Goal: Book appointment/travel/reservation

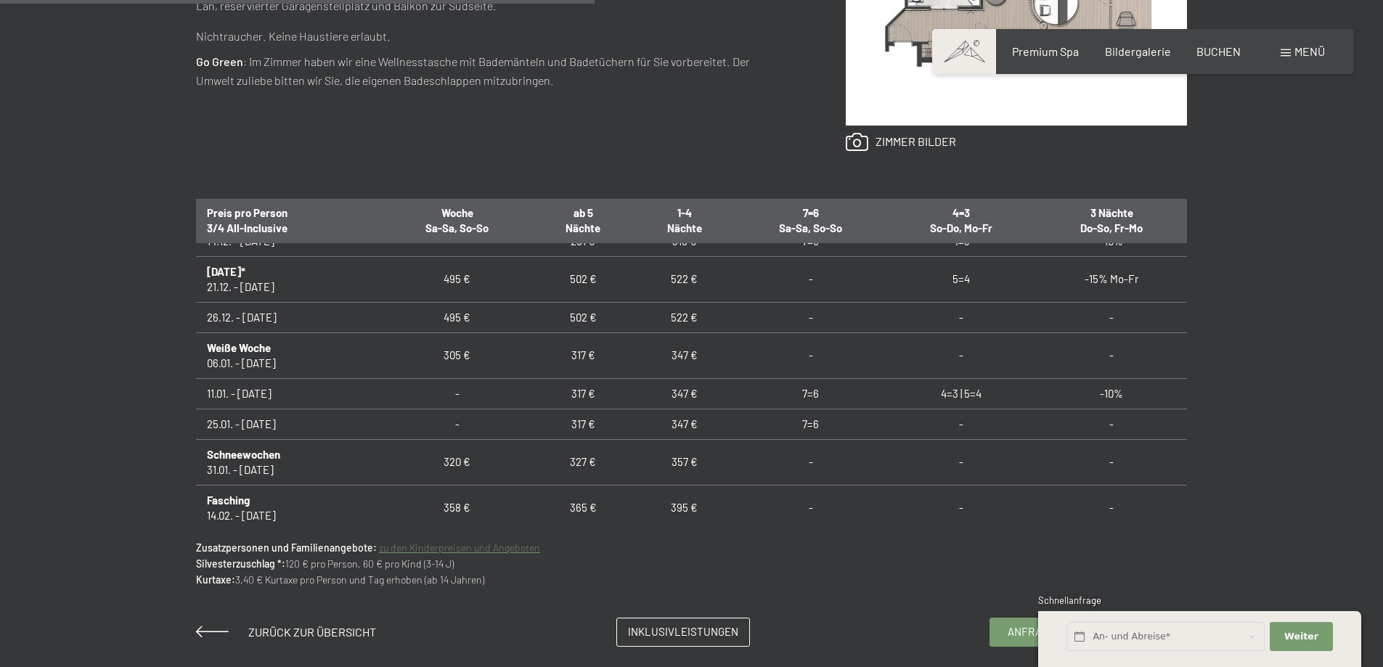
scroll to position [282, 0]
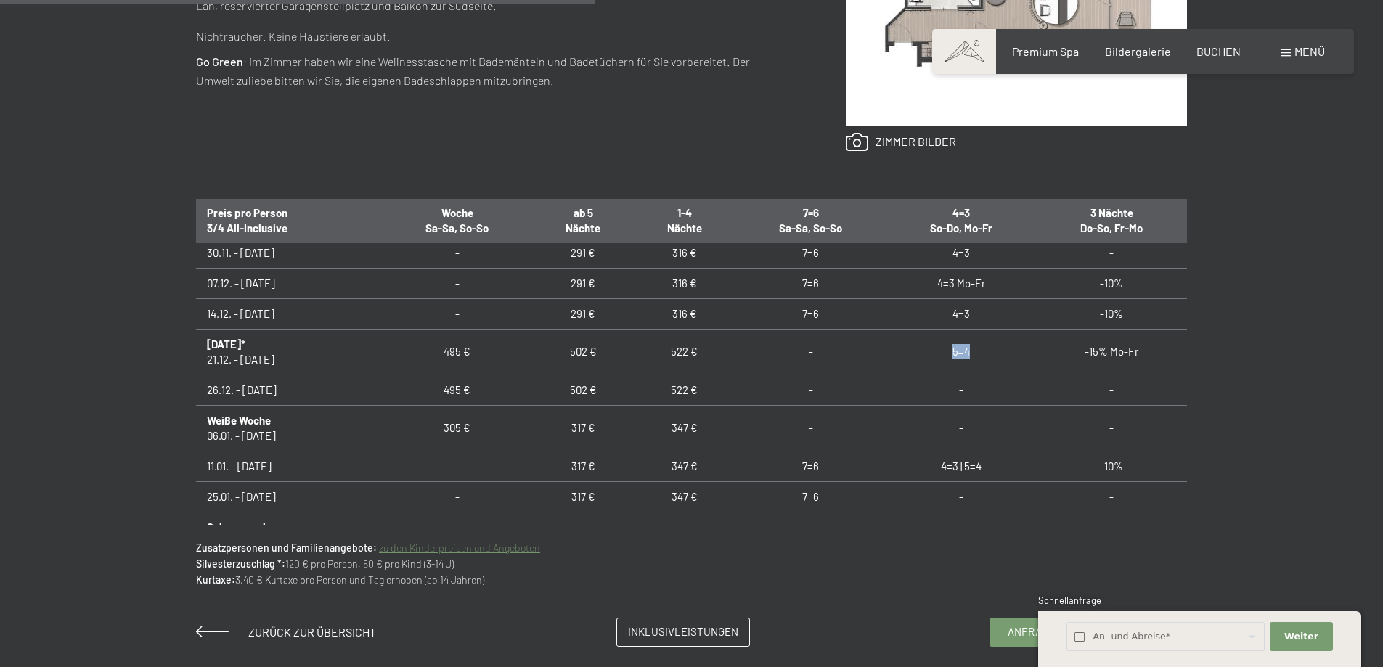
drag, startPoint x: 954, startPoint y: 350, endPoint x: 962, endPoint y: 350, distance: 8.0
click at [962, 350] on td "5=4" at bounding box center [962, 352] width 150 height 46
click at [919, 373] on td "5=4" at bounding box center [962, 352] width 150 height 46
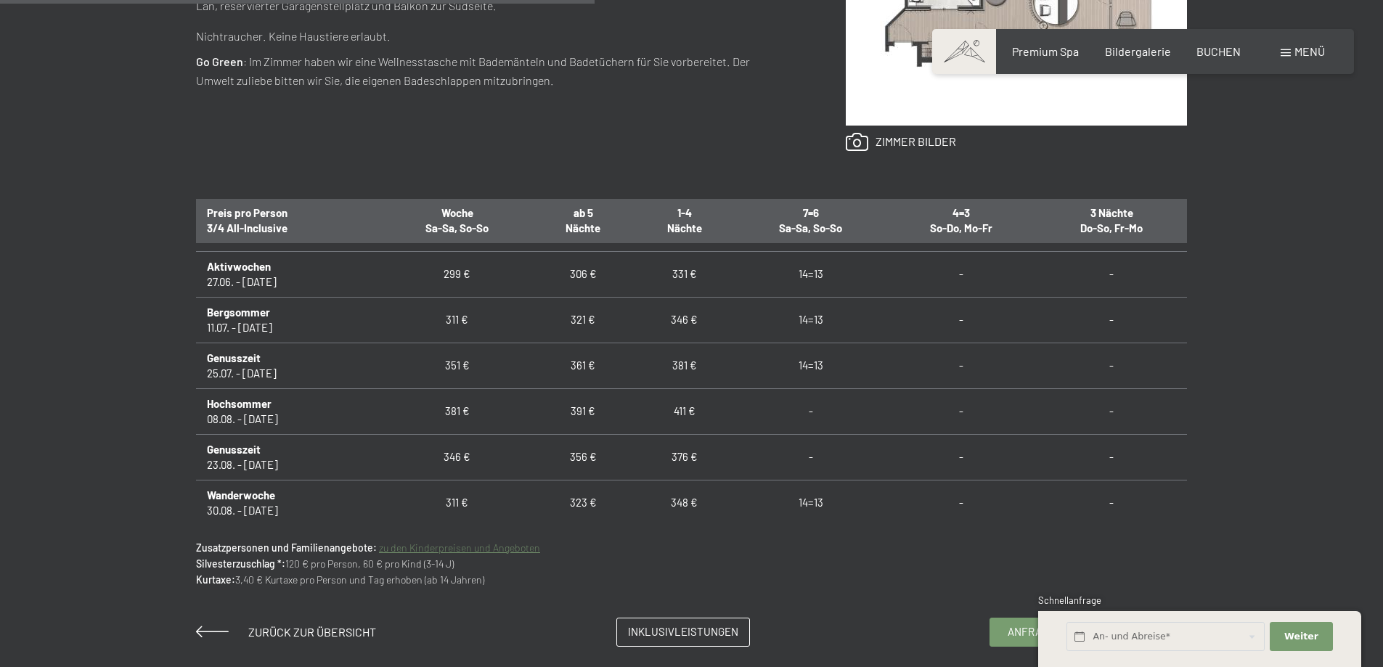
scroll to position [1321, 0]
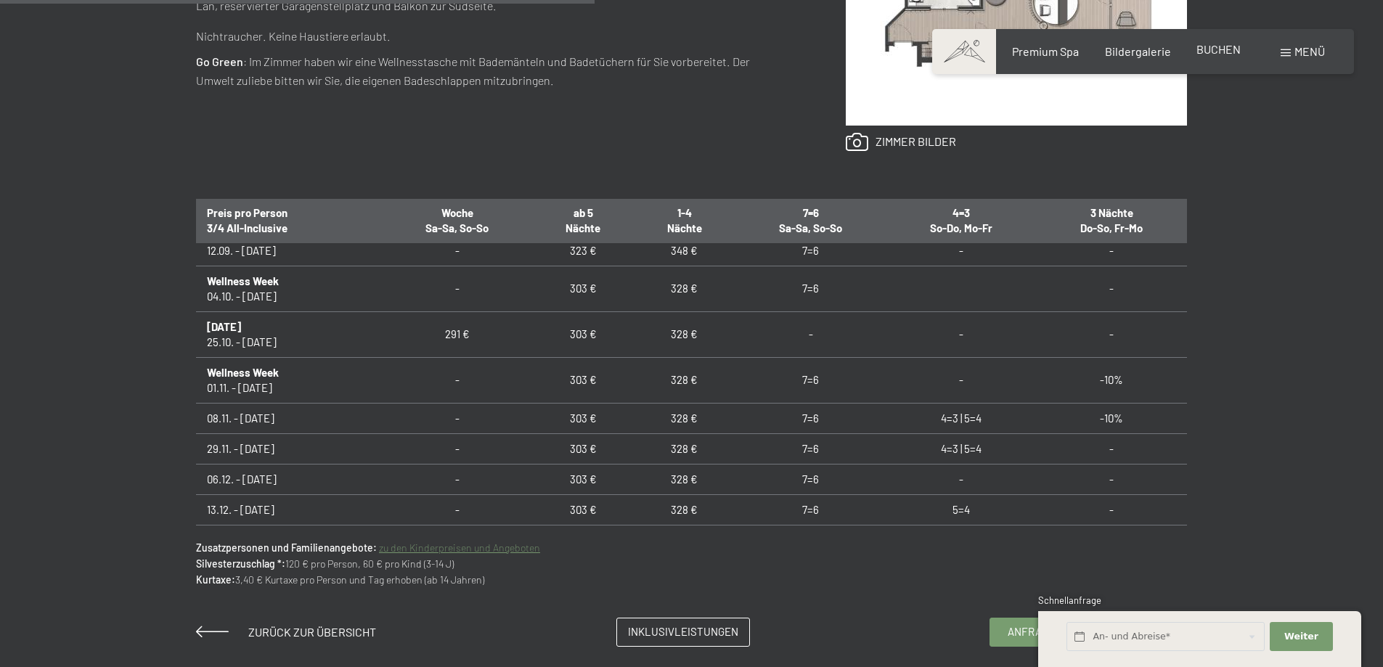
click at [1225, 46] on span "BUCHEN" at bounding box center [1219, 49] width 44 height 14
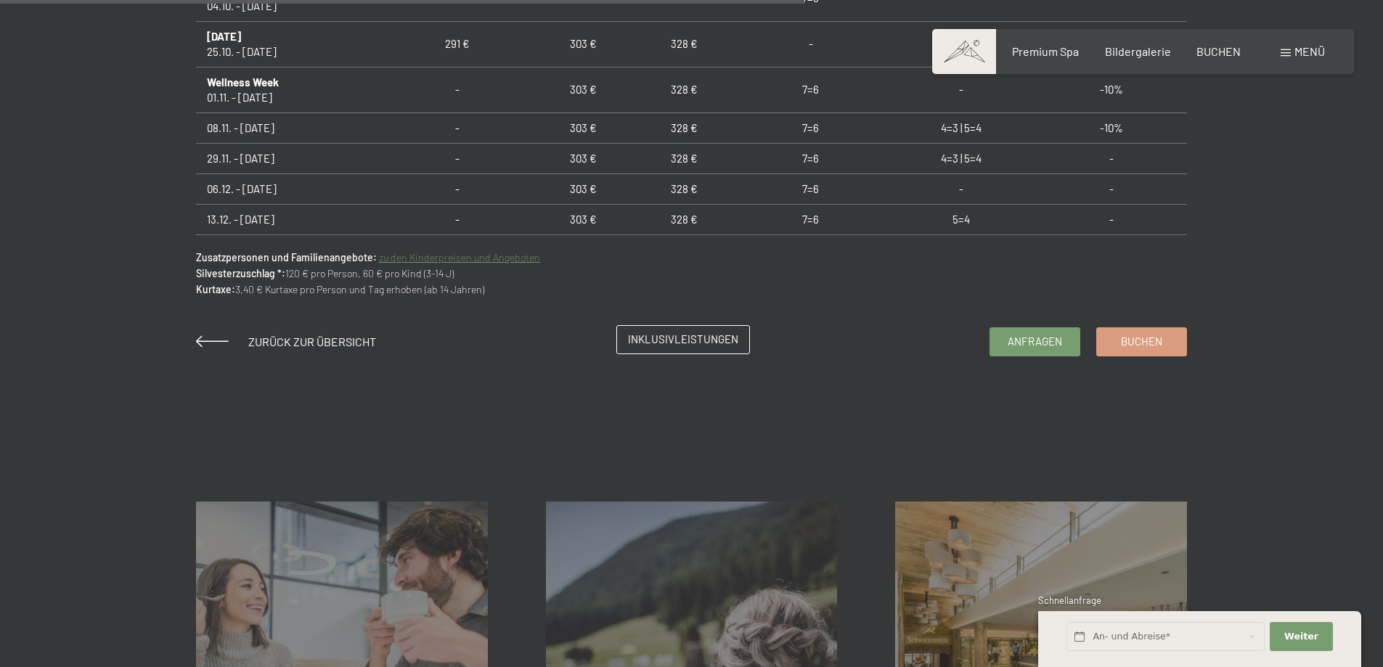
click at [659, 341] on span "Inklusivleistungen" at bounding box center [683, 339] width 110 height 15
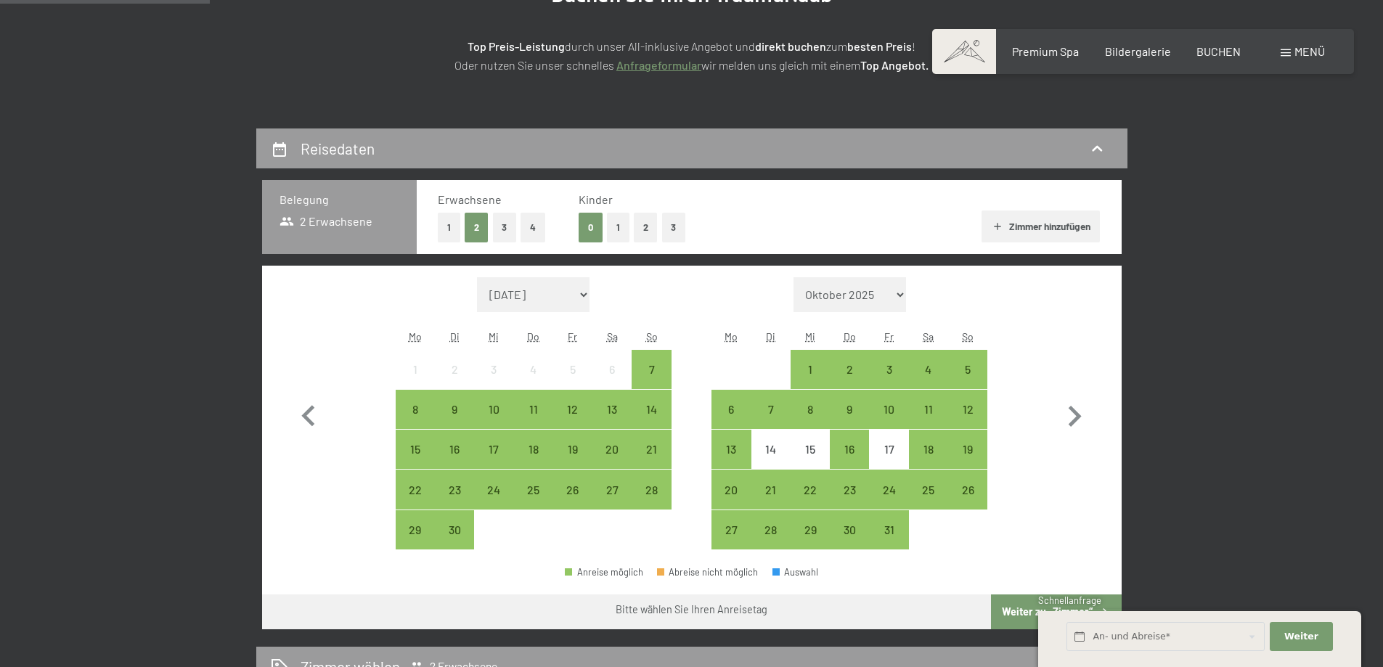
scroll to position [436, 0]
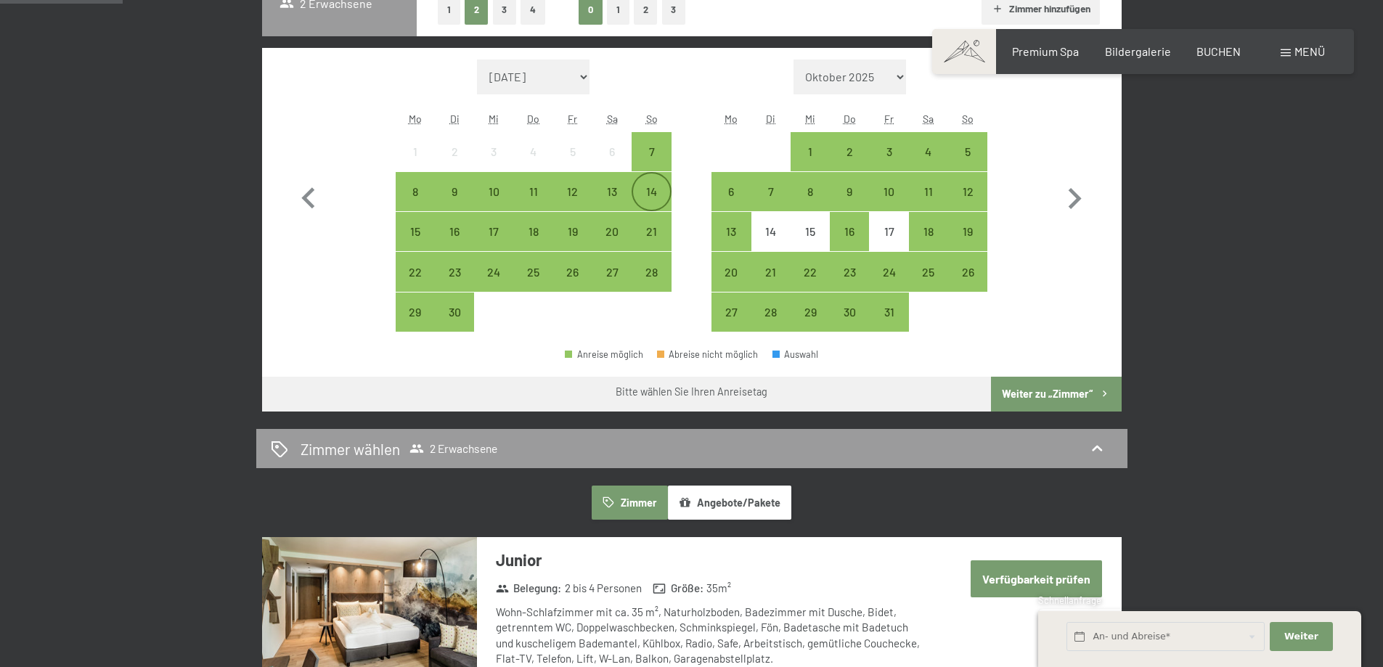
click at [648, 194] on div "14" at bounding box center [651, 204] width 36 height 36
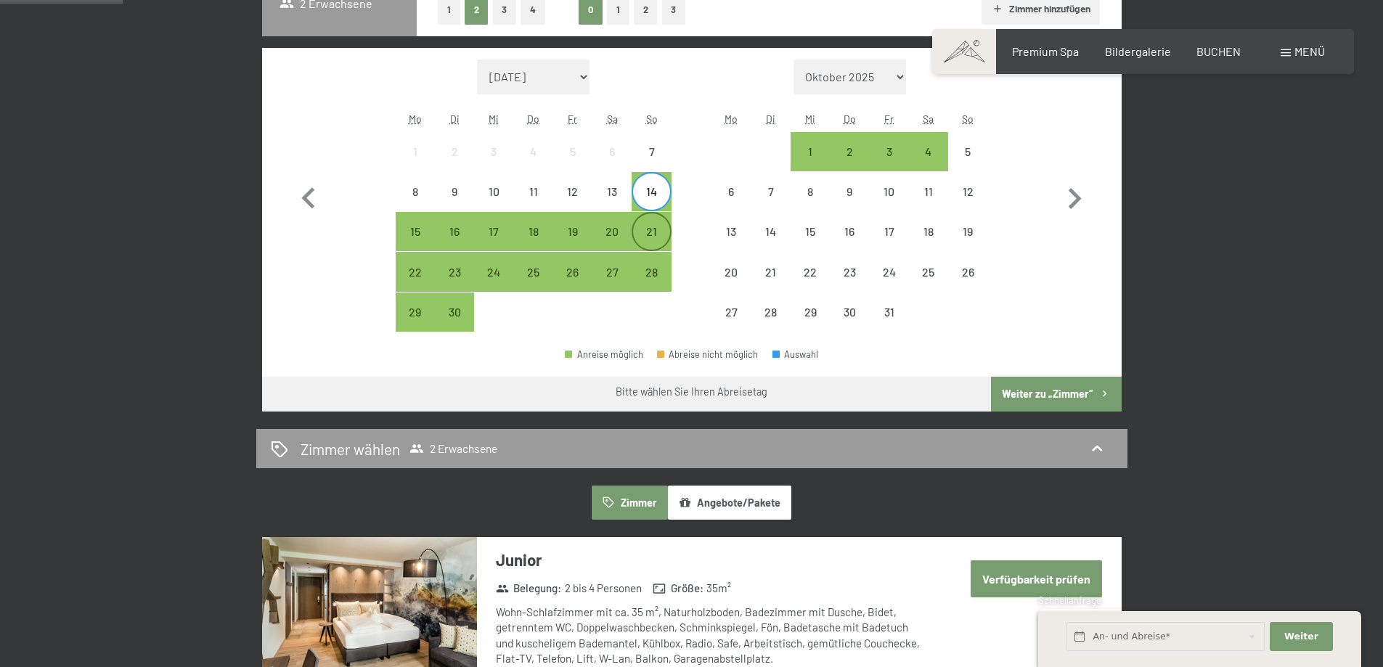
click at [653, 232] on div "21" at bounding box center [651, 244] width 36 height 36
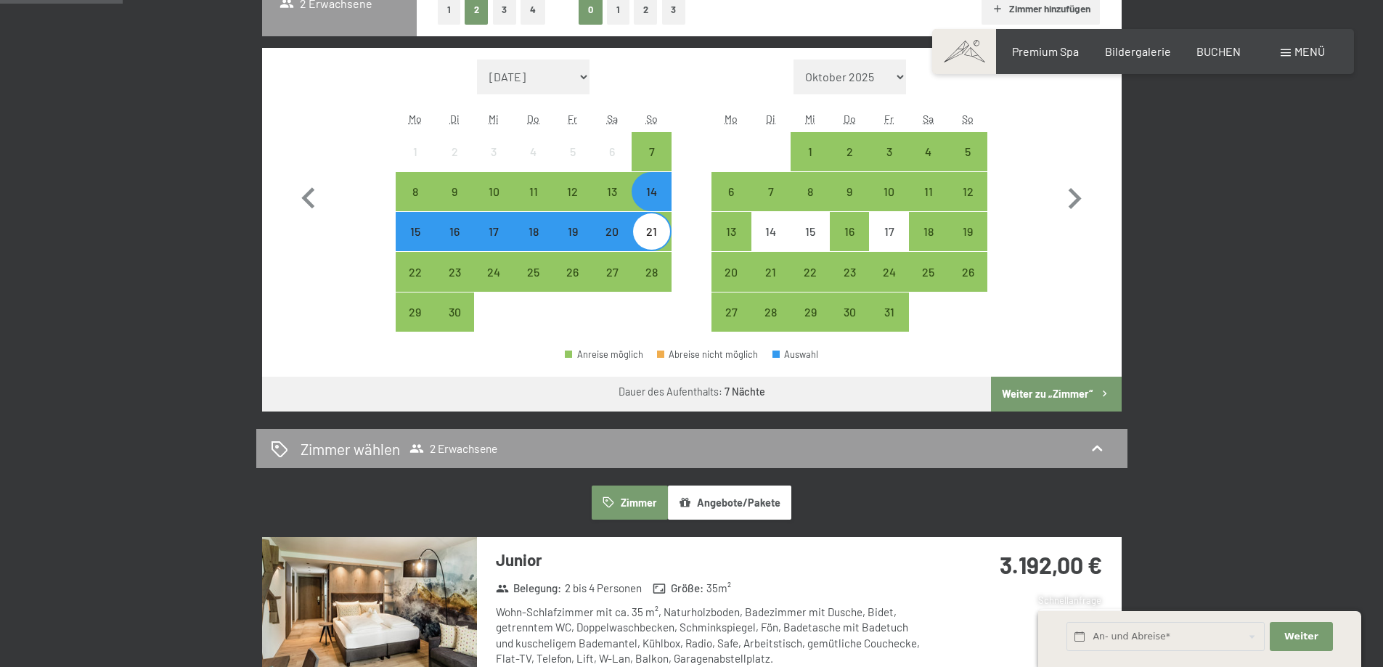
click at [1094, 397] on button "Weiter zu „Zimmer“" at bounding box center [1056, 394] width 130 height 35
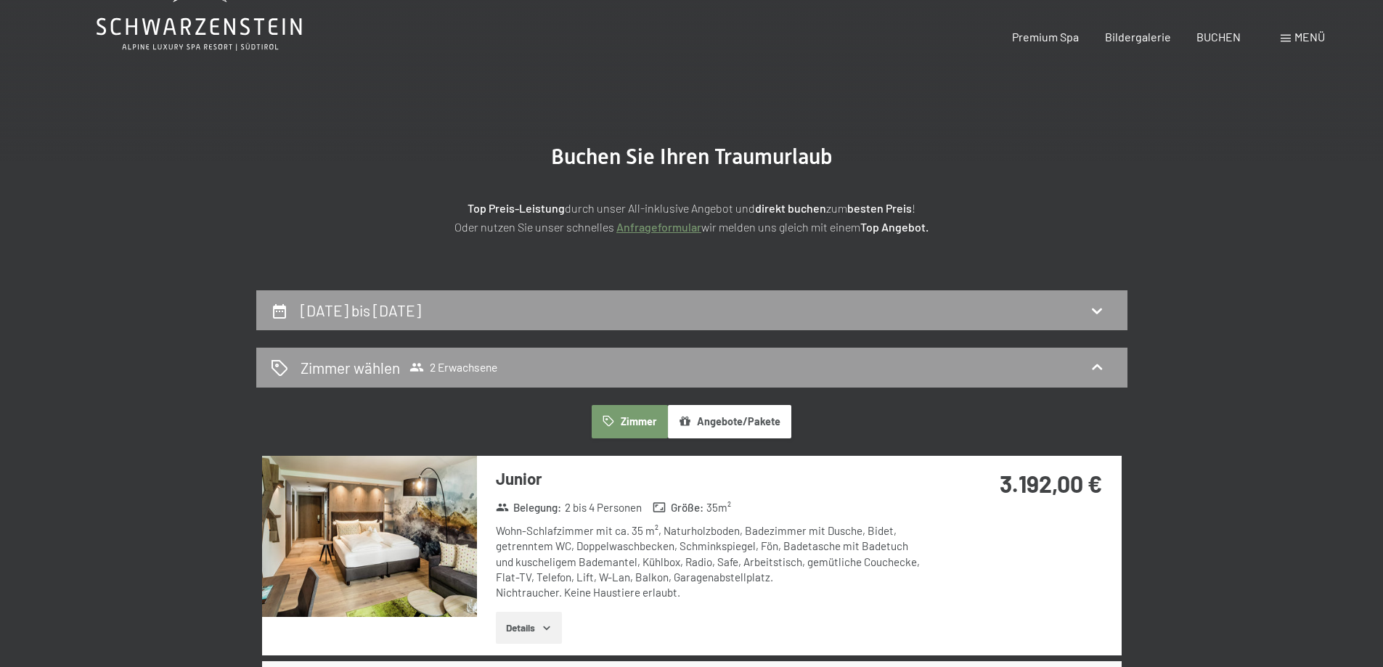
scroll to position [0, 0]
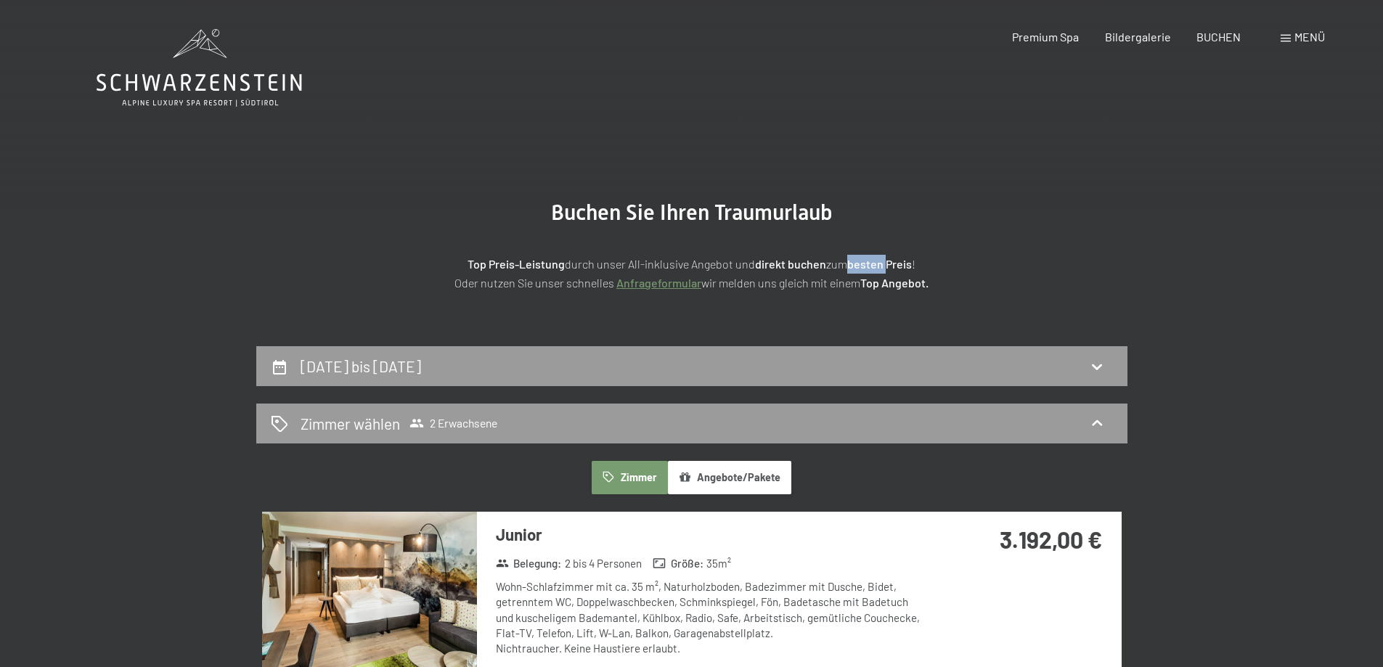
drag, startPoint x: 853, startPoint y: 269, endPoint x: 889, endPoint y: 269, distance: 35.6
click at [887, 269] on p "Top Preis-Leistung durch unser All-inklusive Angebot und direkt buchen zum best…" at bounding box center [692, 273] width 726 height 37
click at [769, 288] on p "Top Preis-Leistung durch unser All-inklusive Angebot und direkt buchen zum best…" at bounding box center [692, 273] width 726 height 37
drag, startPoint x: 786, startPoint y: 278, endPoint x: 871, endPoint y: 282, distance: 85.1
click at [871, 282] on p "Top Preis-Leistung durch unser All-inklusive Angebot und direkt buchen zum best…" at bounding box center [692, 273] width 726 height 37
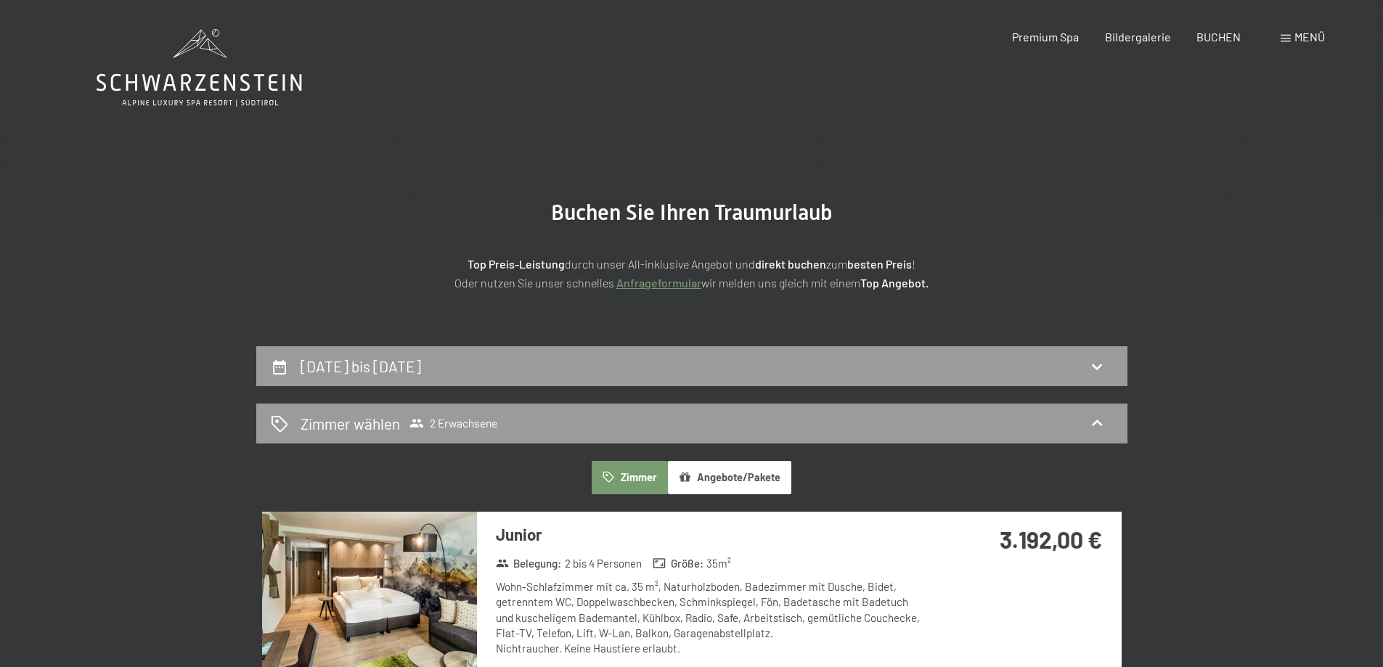
click at [963, 280] on p "Top Preis-Leistung durch unser All-inklusive Angebot und direkt buchen zum best…" at bounding box center [692, 273] width 726 height 37
drag, startPoint x: 911, startPoint y: 281, endPoint x: 954, endPoint y: 281, distance: 42.8
click at [928, 281] on strong "Top Angebot." at bounding box center [895, 283] width 68 height 14
click at [982, 281] on p "Top Preis-Leistung durch unser All-inklusive Angebot und direkt buchen zum best…" at bounding box center [692, 273] width 726 height 37
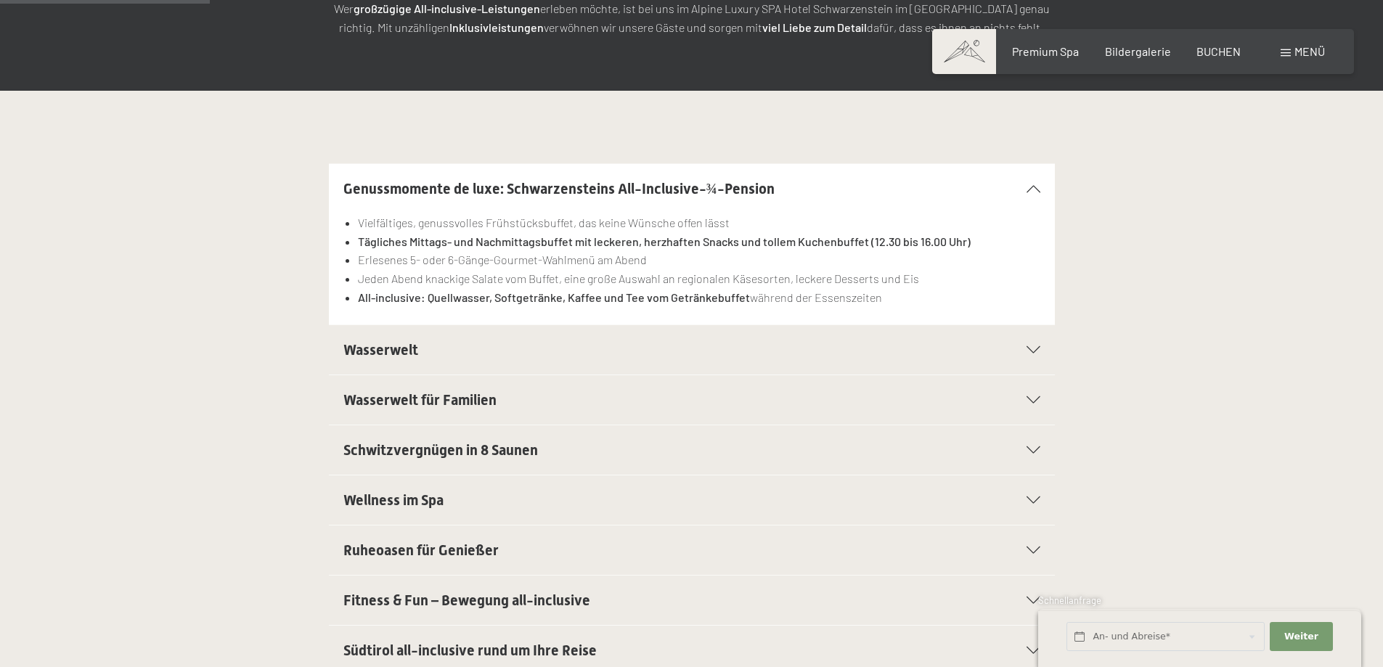
scroll to position [436, 0]
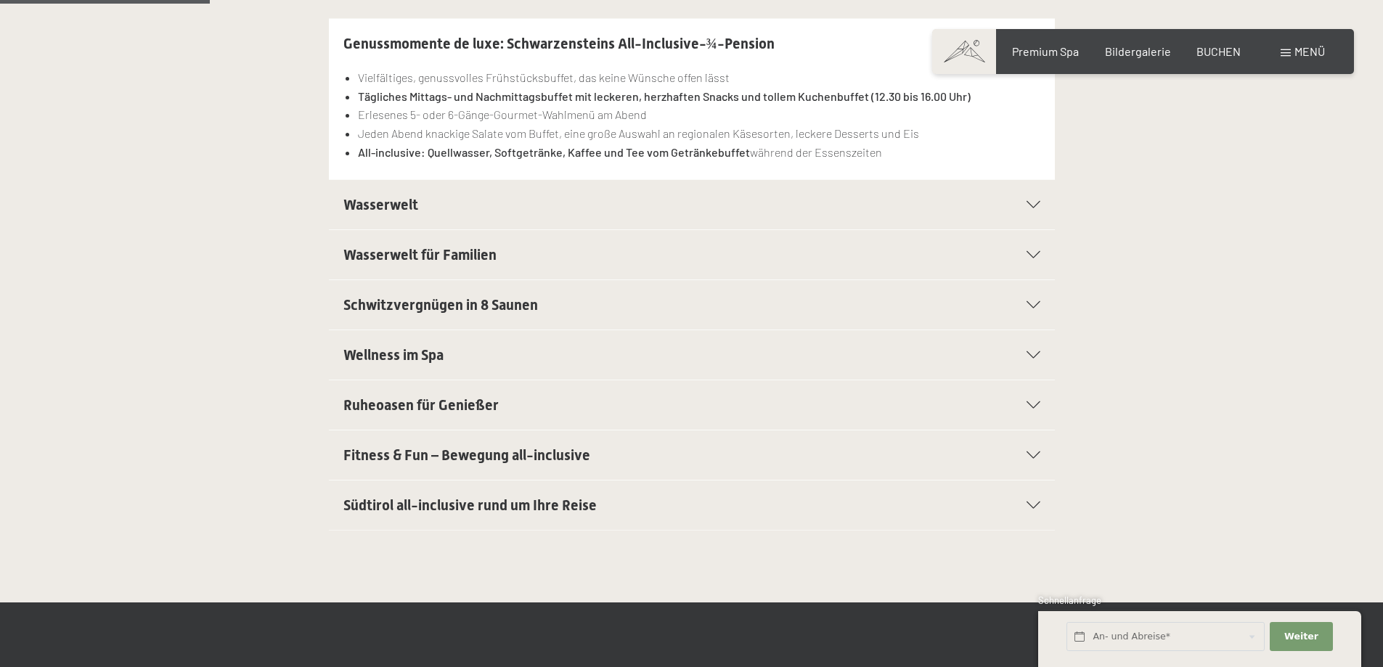
click at [694, 365] on h2 "Wellness im Spa" at bounding box center [656, 355] width 627 height 20
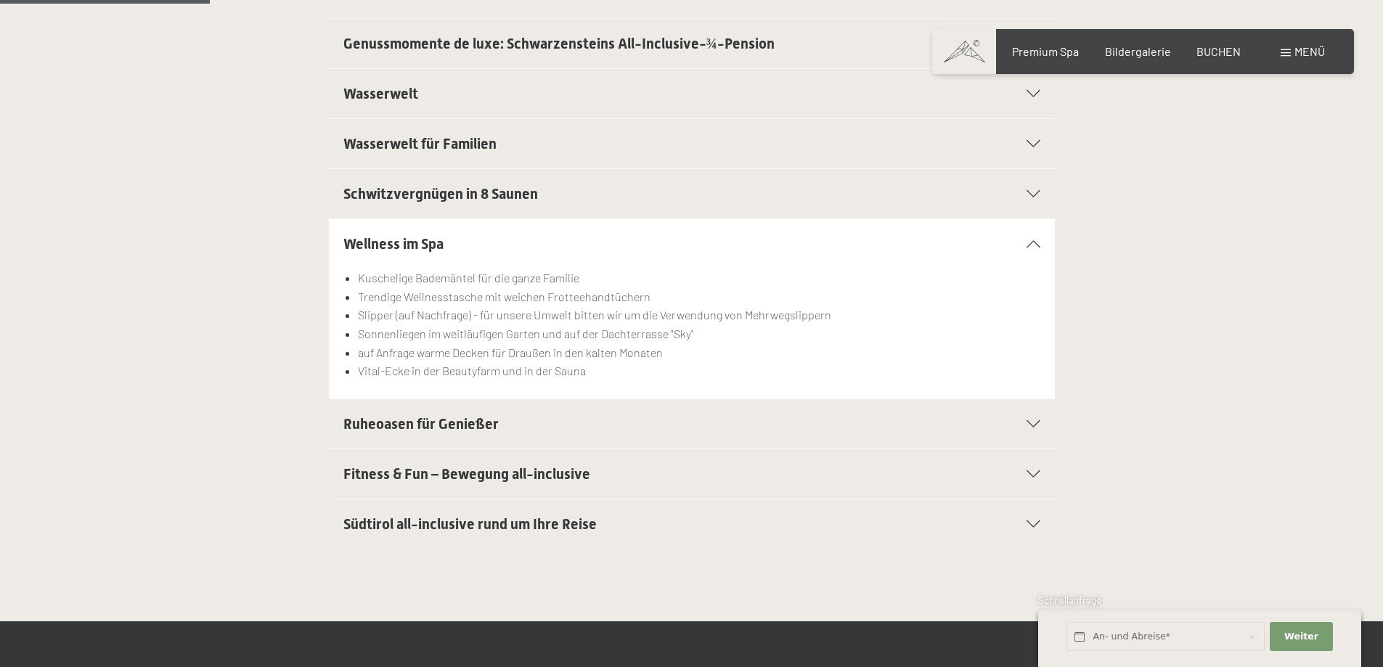
click at [1032, 240] on icon at bounding box center [1034, 243] width 14 height 7
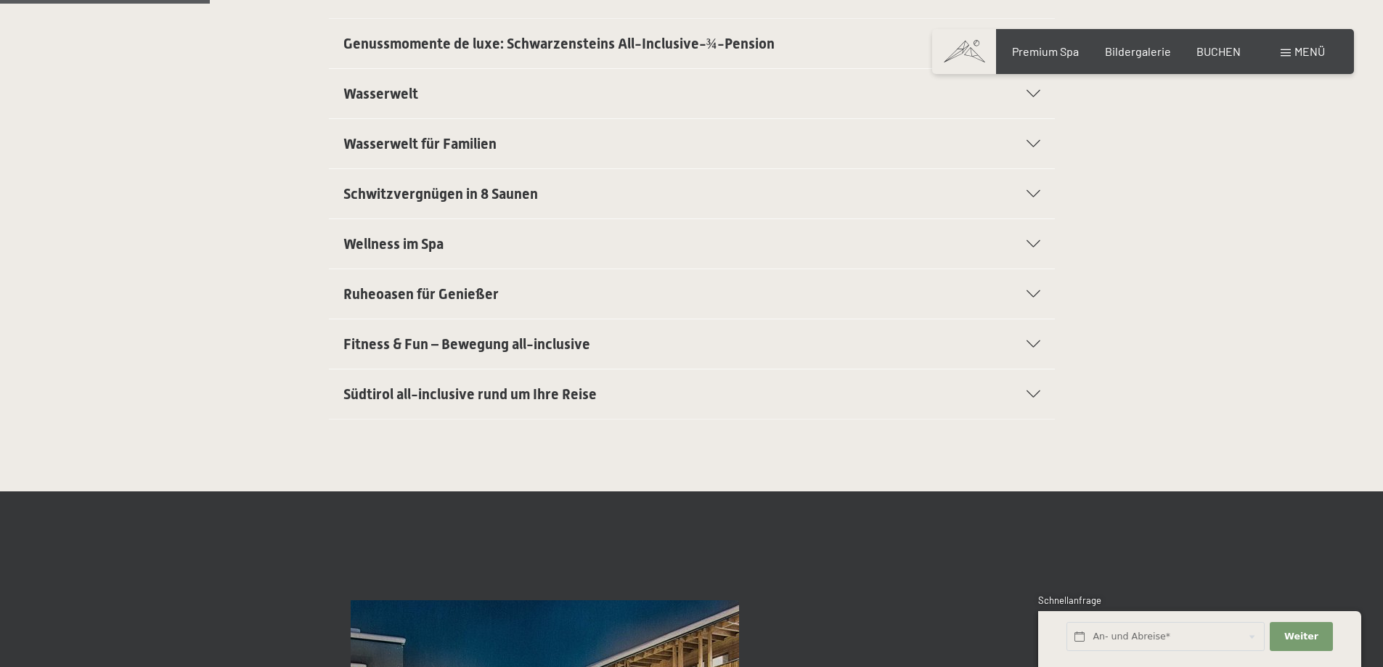
click at [51, 45] on div "Genussmomente de luxe: Schwarzensteins All-Inclusive-¾-Pension Vielfältiges, ge…" at bounding box center [691, 43] width 1383 height 51
